Goal: Information Seeking & Learning: Learn about a topic

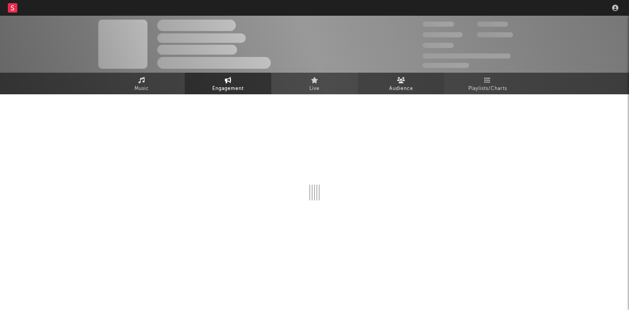
click at [381, 74] on link "Audience" at bounding box center [401, 84] width 86 height 22
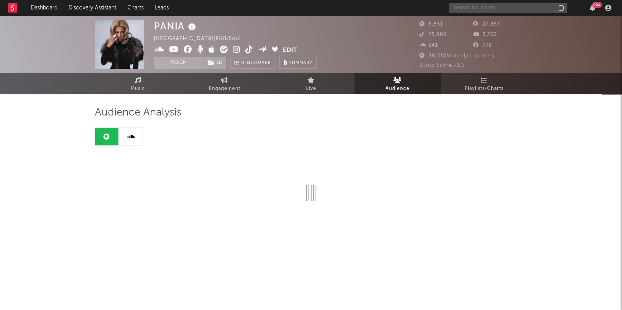
click at [491, 6] on input "text" at bounding box center [508, 8] width 118 height 10
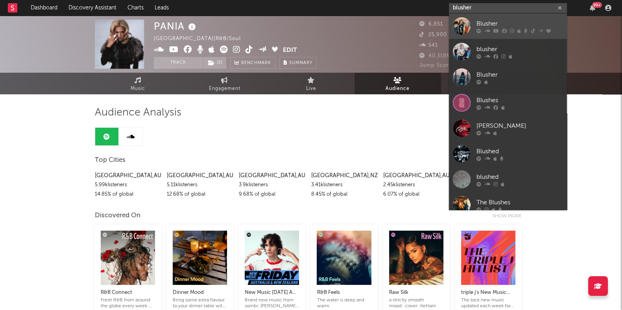
type input "blusher"
click at [502, 35] on link "Blusher" at bounding box center [508, 26] width 118 height 26
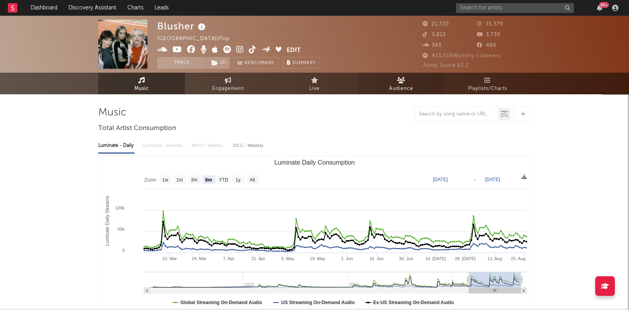
click at [393, 88] on span "Audience" at bounding box center [401, 88] width 24 height 9
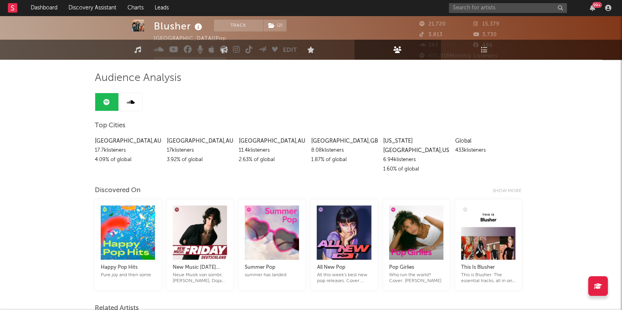
scroll to position [4, 0]
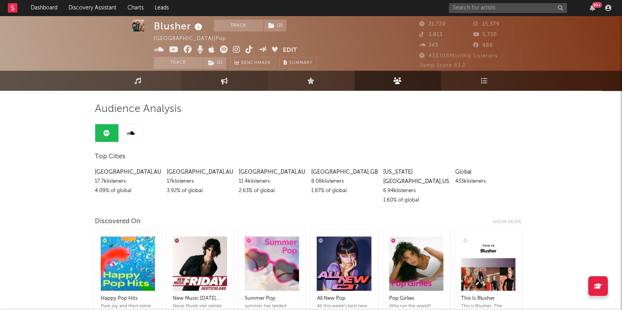
click at [225, 84] on link "Engagement" at bounding box center [224, 81] width 86 height 20
select select "1m"
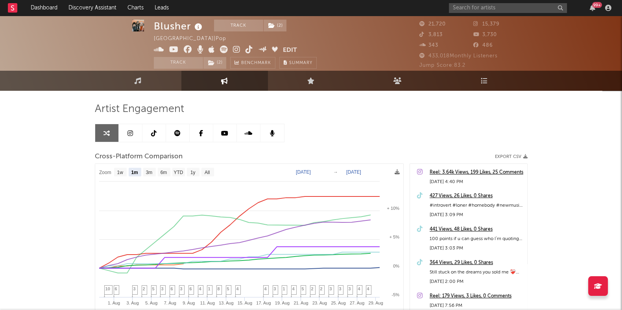
click at [236, 136] on link at bounding box center [225, 133] width 24 height 18
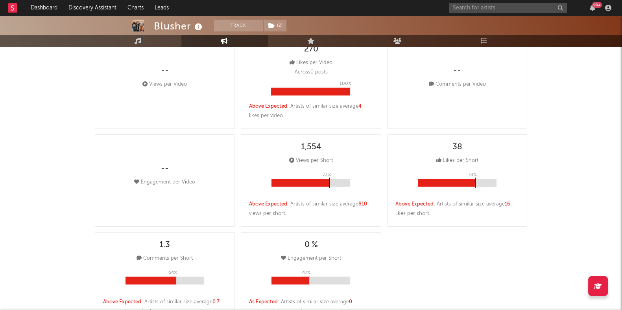
select select "6m"
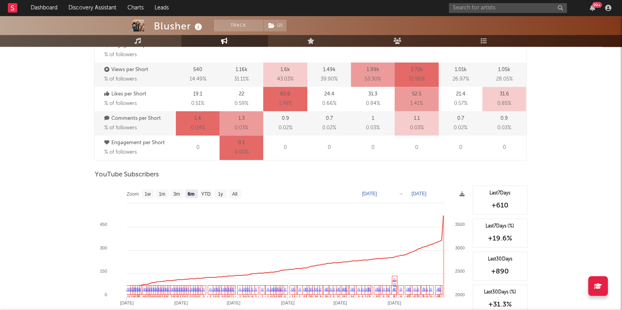
scroll to position [642, 0]
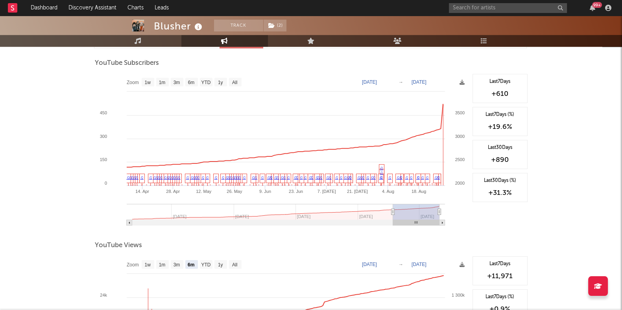
type input "[DATE]"
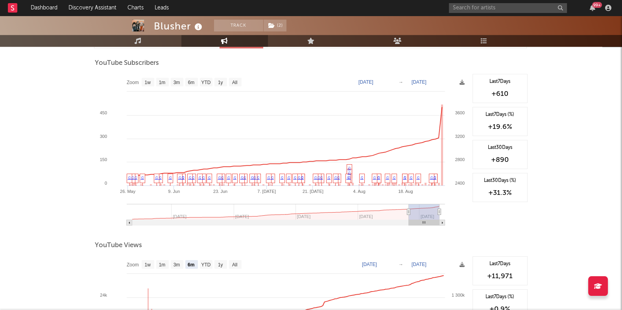
select select "3m"
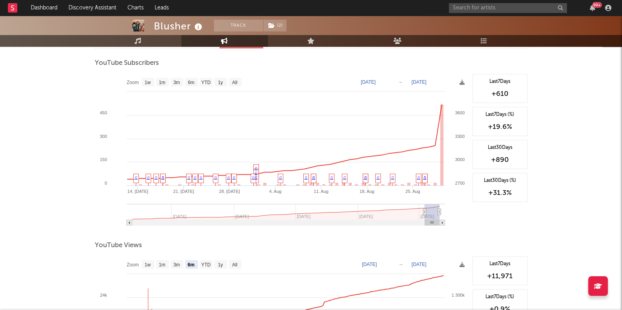
type input "[DATE]"
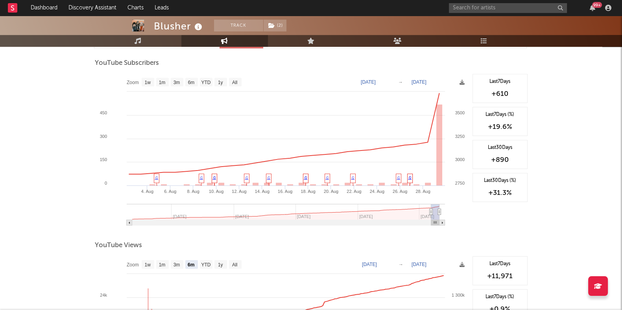
select select "1m"
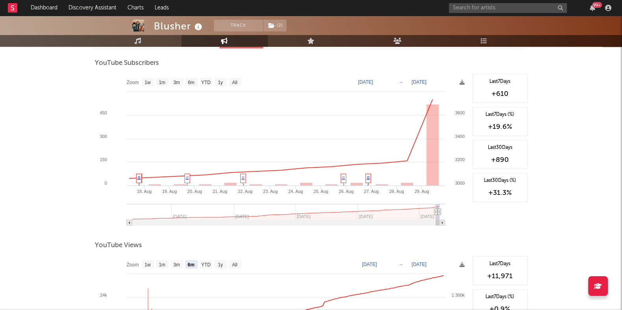
type input "[DATE]"
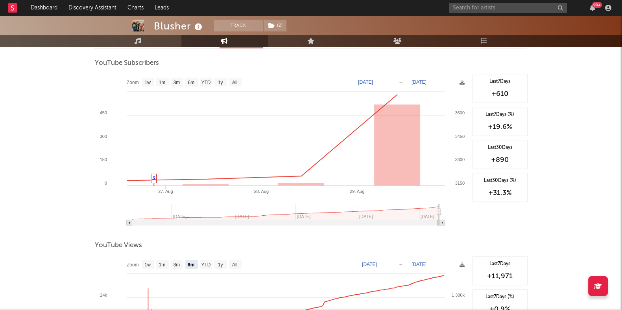
drag, startPoint x: 377, startPoint y: 210, endPoint x: 438, endPoint y: 210, distance: 60.5
click at [438, 210] on icon at bounding box center [437, 212] width 3 height 6
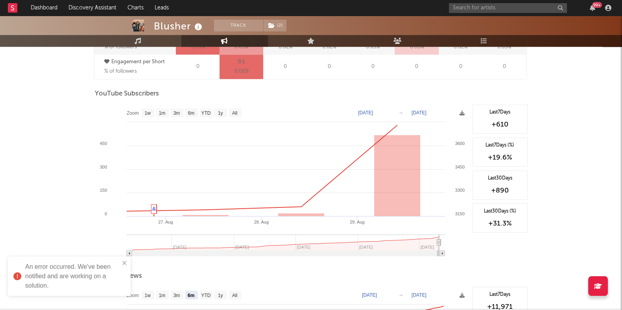
scroll to position [800, 0]
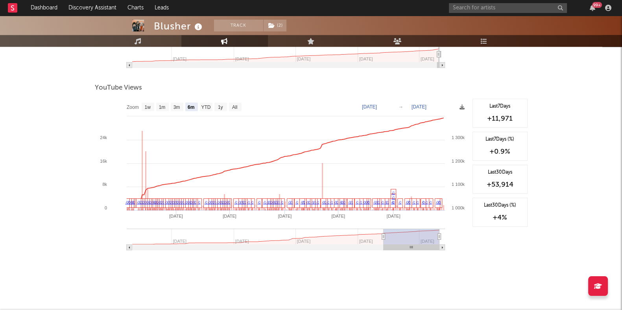
type input "[DATE]"
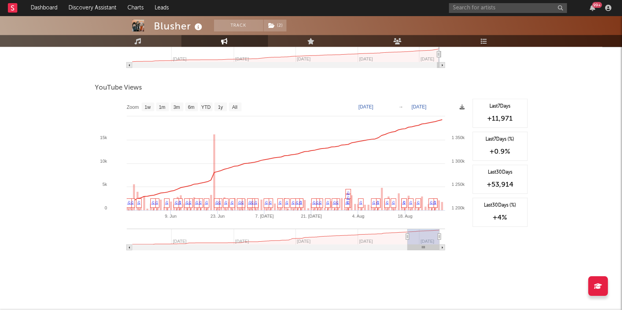
select select "3m"
type input "[DATE]"
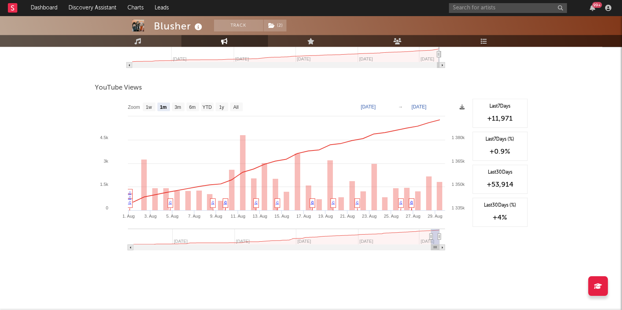
select select "1m"
type input "[DATE]"
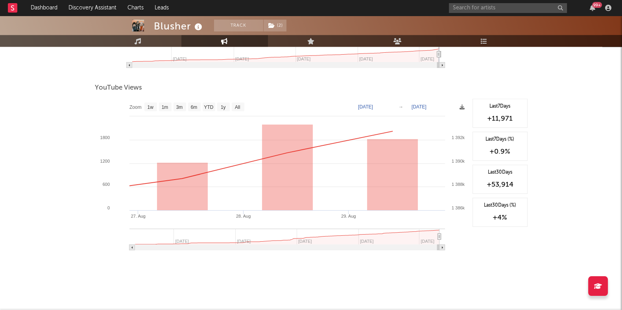
drag, startPoint x: 378, startPoint y: 238, endPoint x: 455, endPoint y: 243, distance: 77.2
click at [455, 243] on icon "Created with Highcharts 10.3.3 [DATE]. Aug 29. Aug [DATE] Jan '[DATE] Jan '[DAT…" at bounding box center [282, 177] width 374 height 157
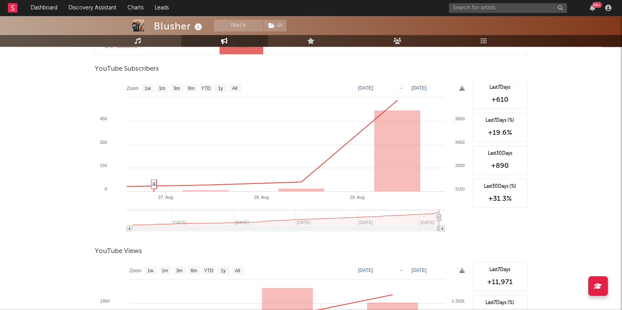
scroll to position [604, 0]
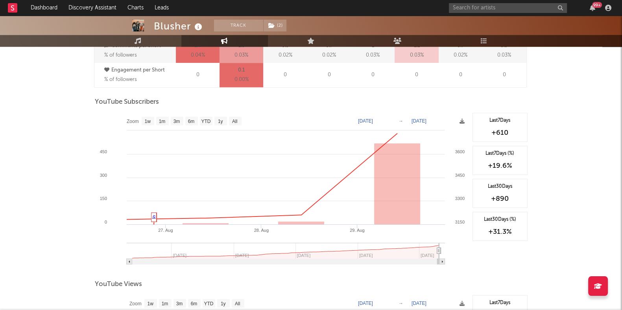
type input "[DATE]"
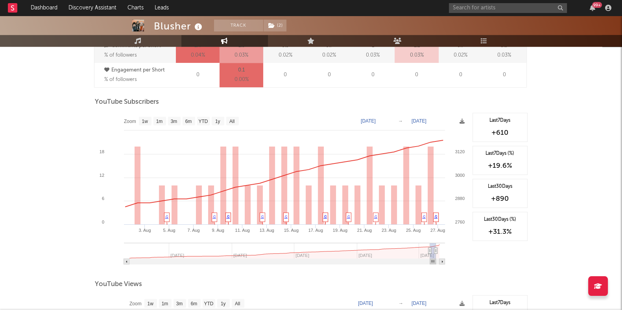
type input "[DATE]"
select select "1m"
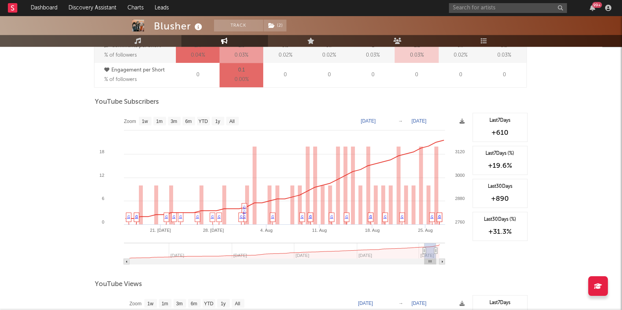
type input "[DATE]"
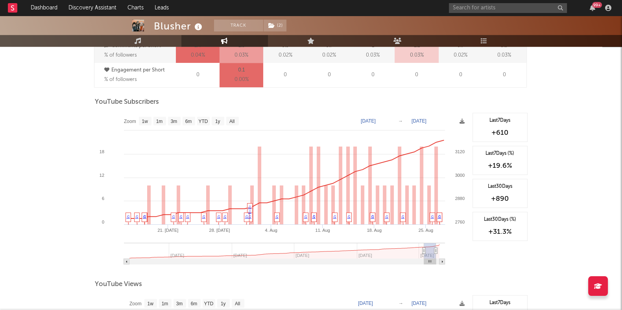
drag, startPoint x: 440, startPoint y: 249, endPoint x: 423, endPoint y: 251, distance: 16.7
click at [423, 251] on g at bounding box center [284, 254] width 321 height 22
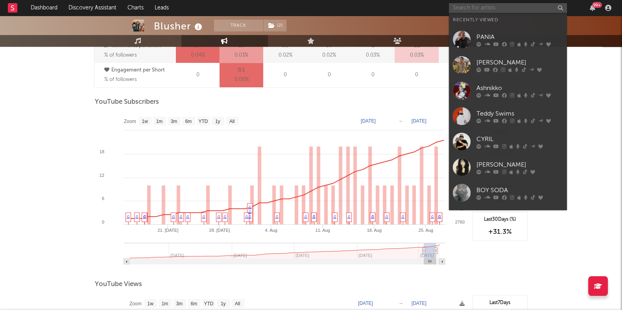
click at [476, 7] on input "text" at bounding box center [508, 8] width 118 height 10
click at [482, 190] on div "BOY SODA" at bounding box center [519, 190] width 86 height 9
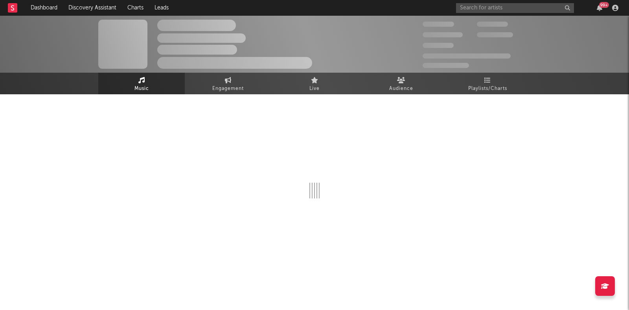
select select "6m"
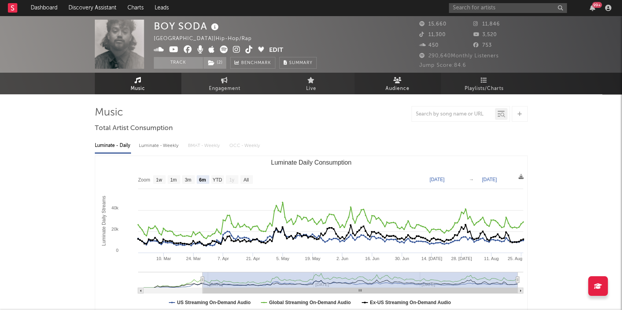
click at [399, 85] on span "Audience" at bounding box center [397, 88] width 24 height 9
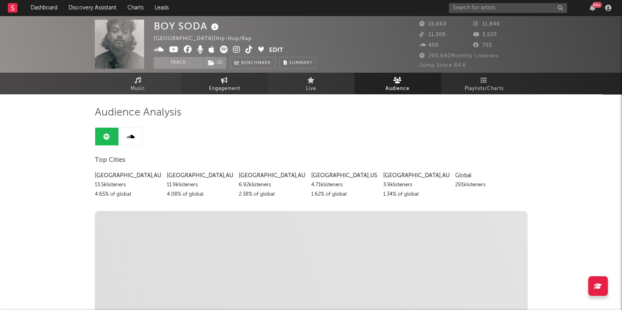
click at [266, 86] on link "Engagement" at bounding box center [224, 84] width 86 height 22
select select "1w"
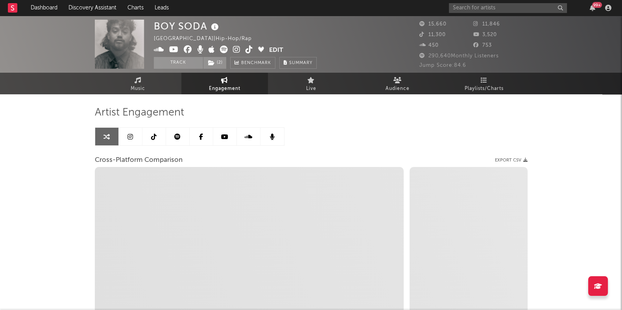
click at [137, 137] on link at bounding box center [131, 137] width 24 height 18
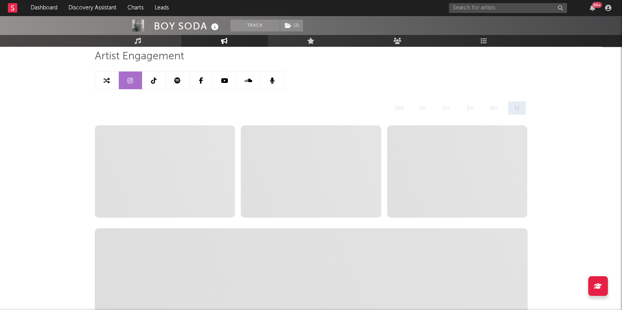
scroll to position [98, 0]
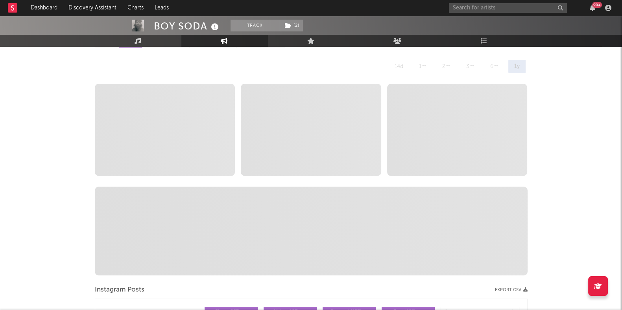
select select "6m"
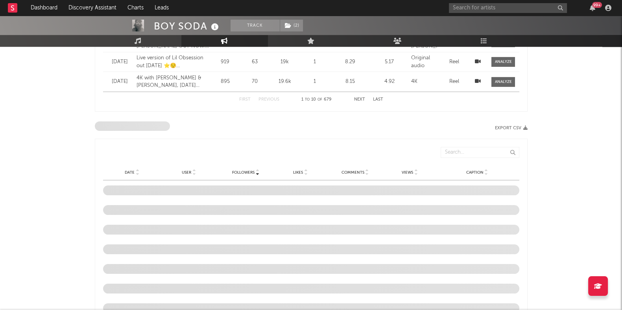
scroll to position [344, 0]
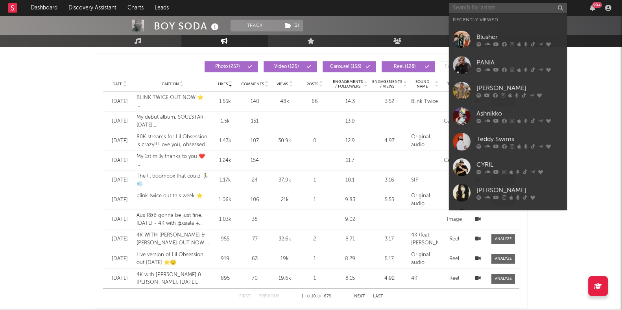
click at [500, 11] on input "text" at bounding box center [508, 8] width 118 height 10
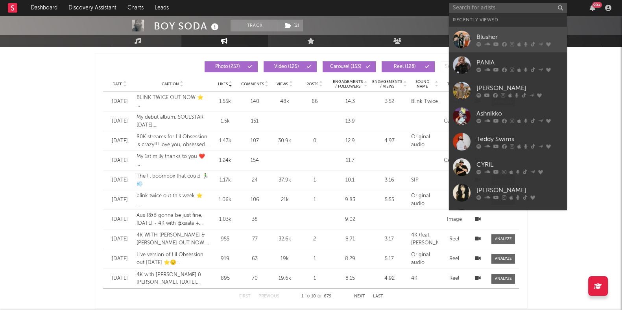
click at [496, 41] on div "Blusher" at bounding box center [519, 36] width 86 height 9
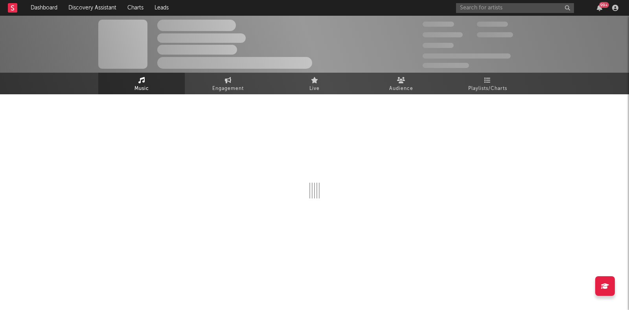
select select "6m"
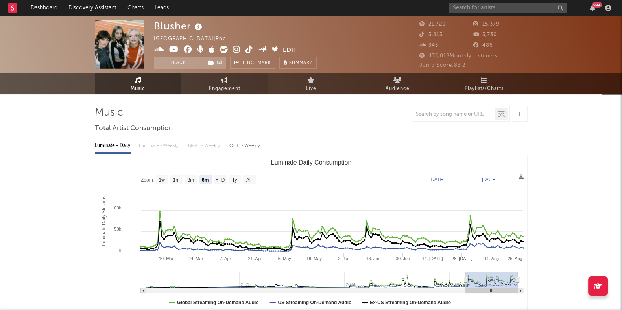
click at [243, 93] on link "Engagement" at bounding box center [224, 84] width 86 height 22
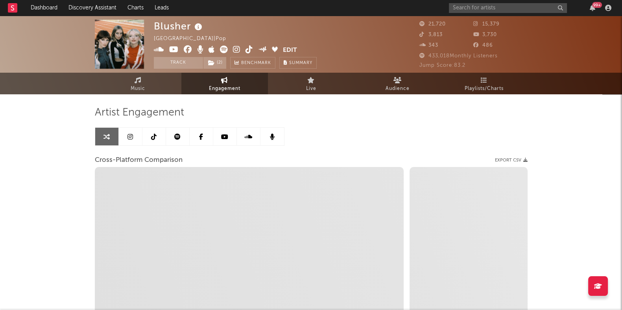
select select "1w"
click at [126, 137] on link at bounding box center [131, 137] width 24 height 18
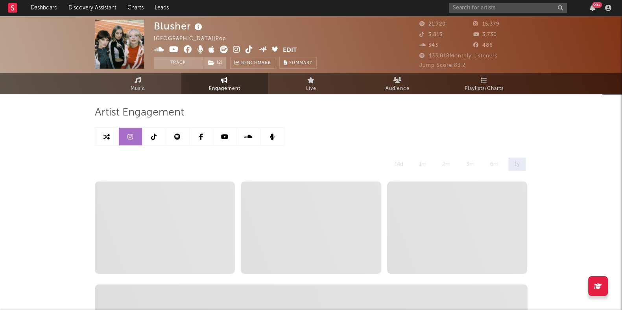
select select "6m"
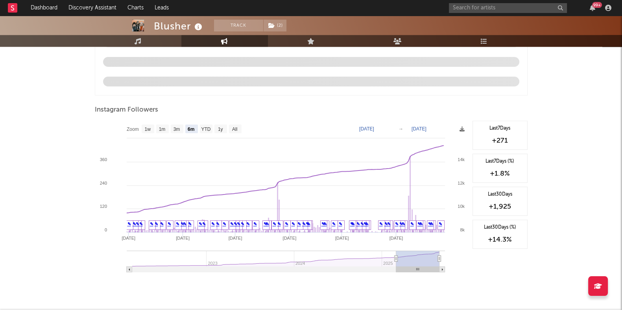
scroll to position [835, 0]
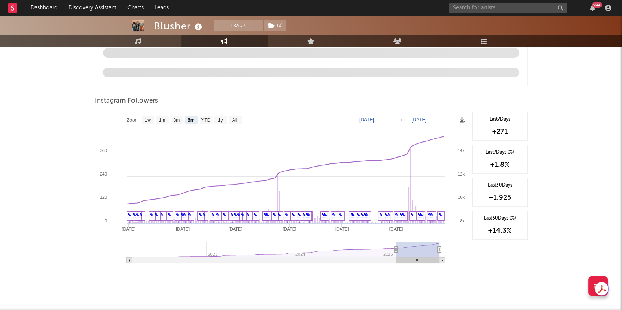
type input "[DATE]"
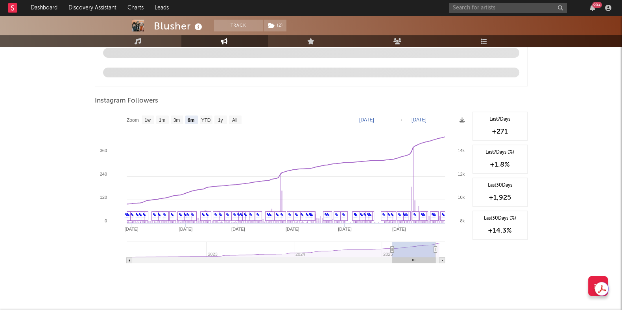
type input "[DATE]"
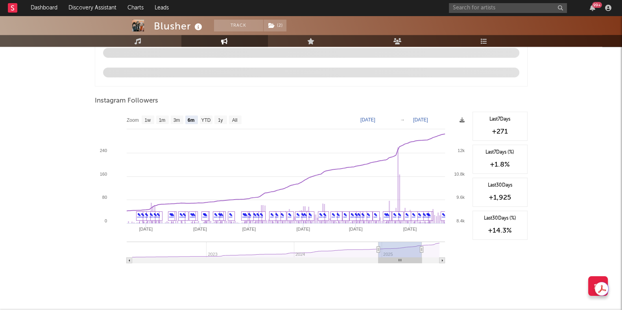
type input "[DATE]"
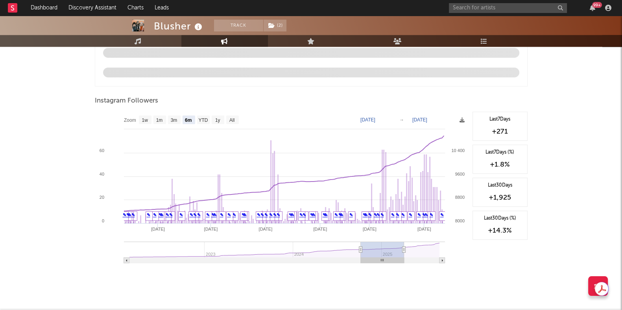
type input "[DATE]"
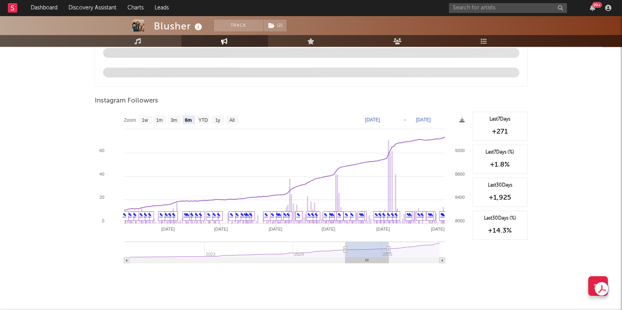
type input "[DATE]"
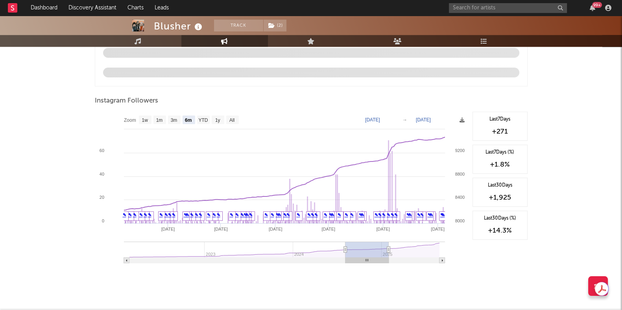
type input "[DATE]"
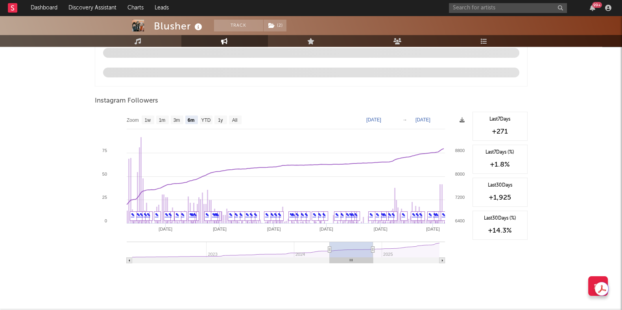
type input "[DATE]"
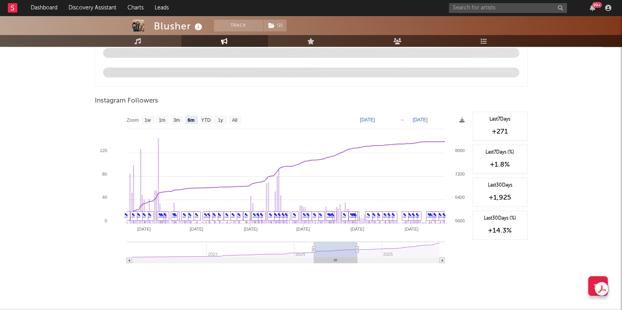
type input "[DATE]"
drag, startPoint x: 416, startPoint y: 248, endPoint x: 333, endPoint y: 247, distance: 82.2
click at [333, 247] on rect at bounding box center [335, 250] width 43 height 16
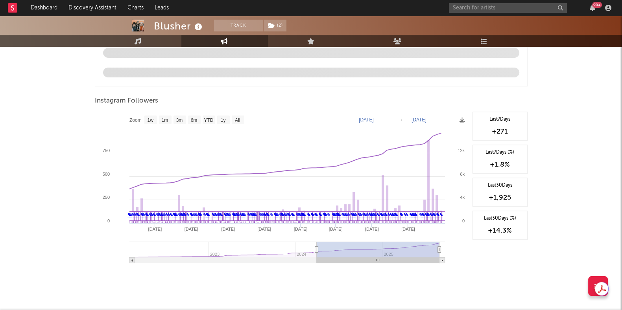
type input "[DATE]"
drag, startPoint x: 357, startPoint y: 249, endPoint x: 469, endPoint y: 251, distance: 111.7
click at [468, 251] on div "Zoom 1w 1m 3m 6m YTD 1y All [DATE] [DATE] Created with Highcharts 10.3.3 Sep '[…" at bounding box center [311, 190] width 432 height 157
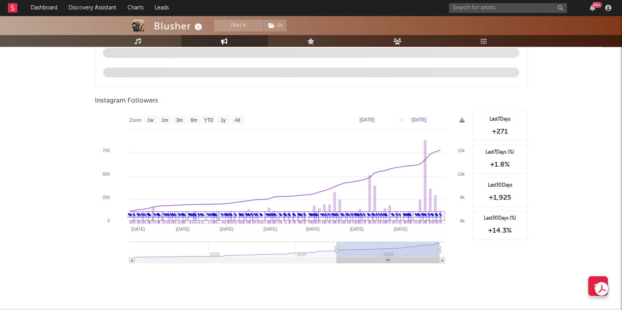
type input "[DATE]"
select select "1y"
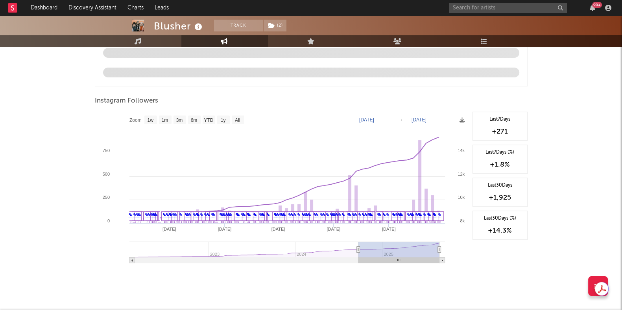
drag, startPoint x: 317, startPoint y: 250, endPoint x: 358, endPoint y: 254, distance: 41.4
click at [358, 254] on g at bounding box center [286, 253] width 315 height 22
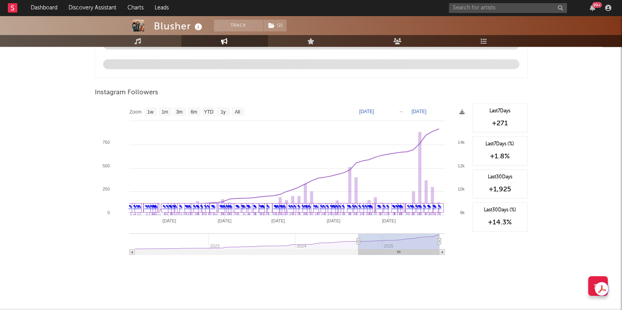
scroll to position [848, 0]
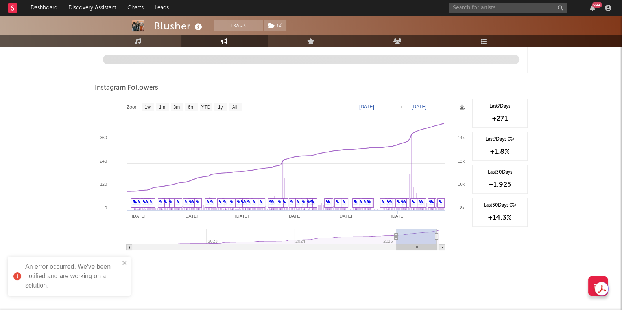
type input "[DATE]"
select select "6m"
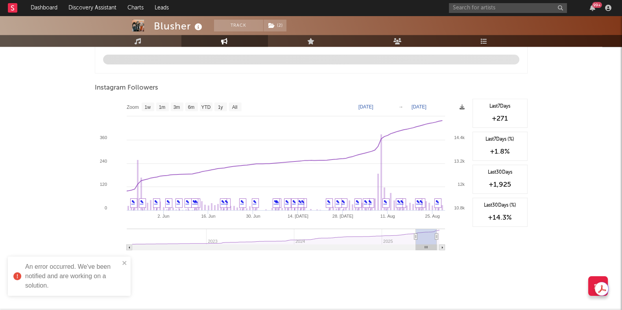
type input "[DATE]"
select select "3m"
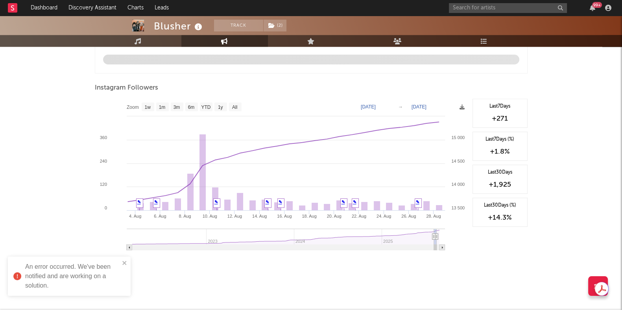
type input "[DATE]"
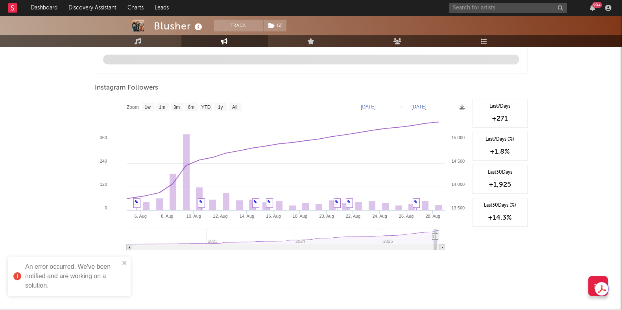
drag, startPoint x: 359, startPoint y: 233, endPoint x: 433, endPoint y: 238, distance: 74.1
click at [433, 238] on icon at bounding box center [433, 237] width 3 height 6
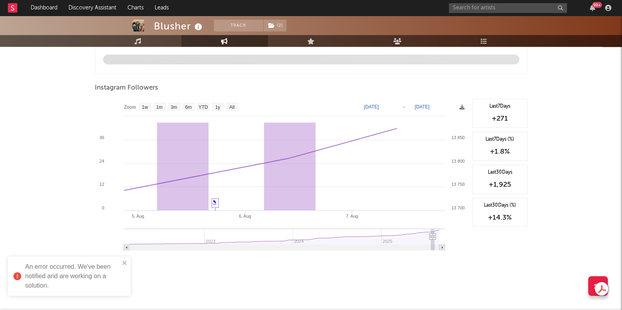
type input "[DATE]"
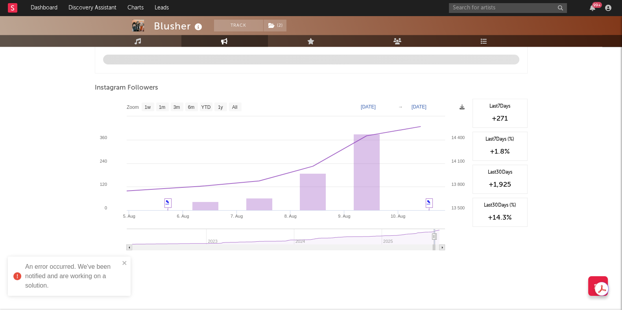
click at [434, 239] on g at bounding box center [286, 240] width 318 height 22
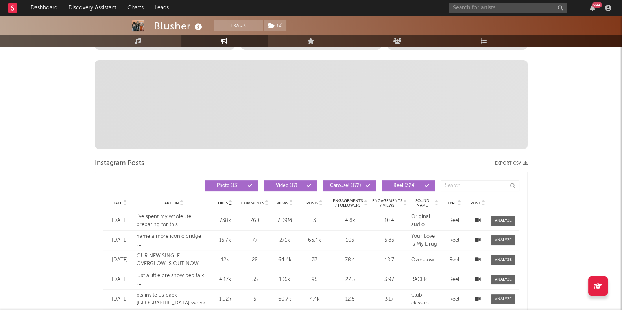
scroll to position [62, 0]
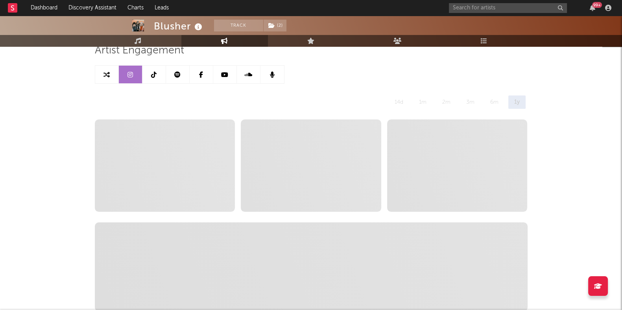
click at [222, 78] on link at bounding box center [225, 75] width 24 height 18
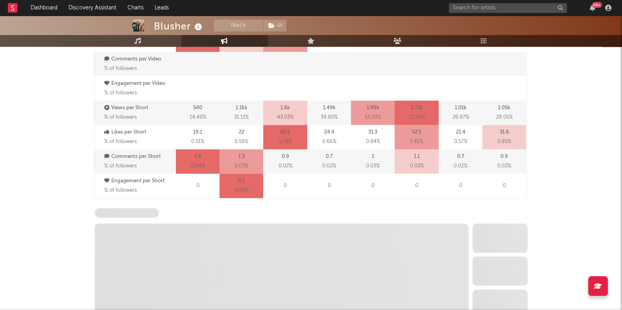
scroll to position [652, 0]
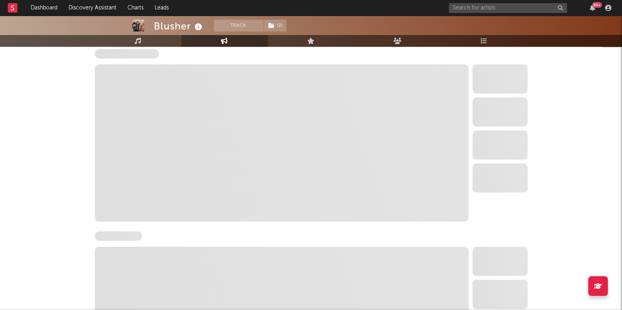
select select "6m"
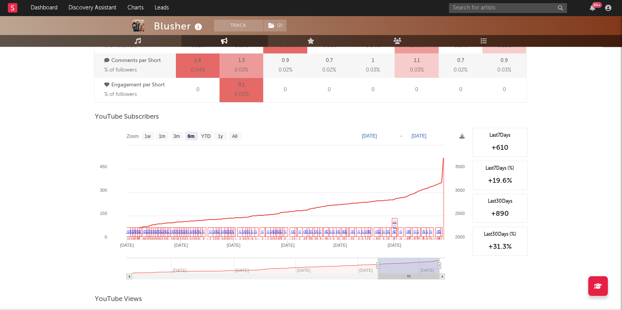
scroll to position [604, 0]
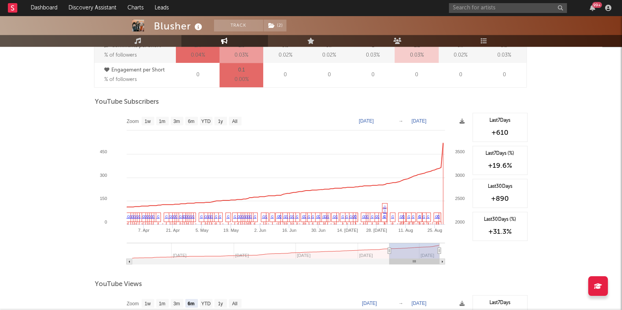
type input "[DATE]"
select select "3m"
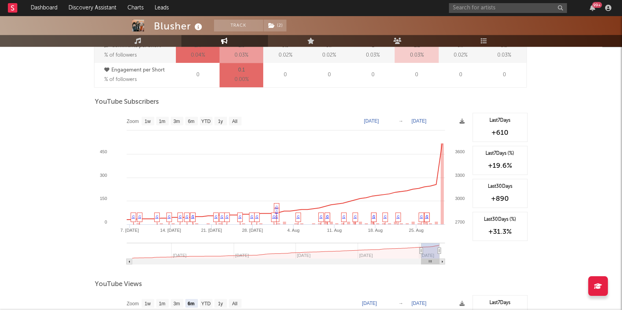
type input "[DATE]"
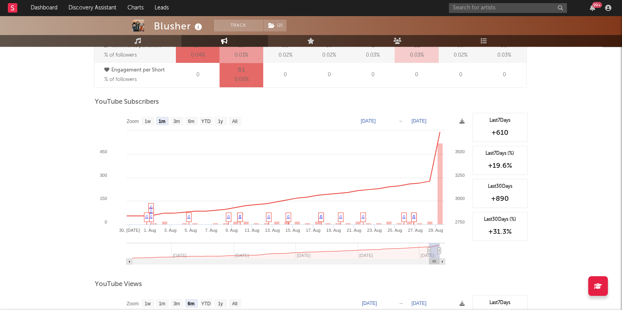
select select "1m"
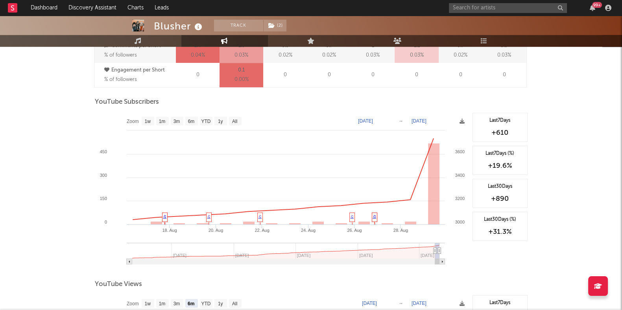
type input "[DATE]"
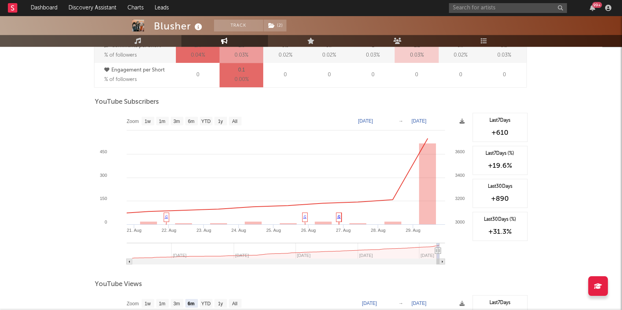
drag, startPoint x: 378, startPoint y: 251, endPoint x: 436, endPoint y: 252, distance: 58.2
click at [436, 252] on icon at bounding box center [435, 251] width 3 height 6
